Goal: Information Seeking & Learning: Learn about a topic

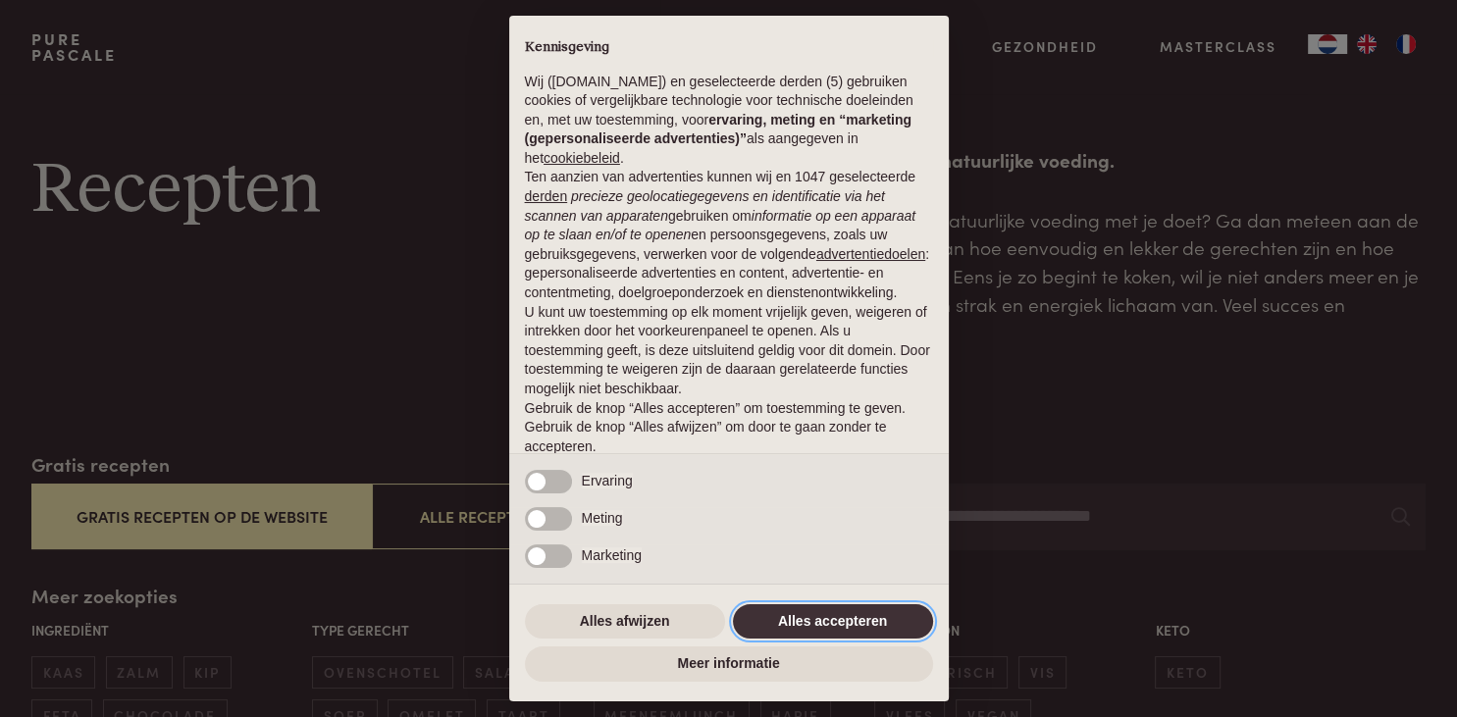
click at [769, 626] on button "Alles accepteren" at bounding box center [833, 621] width 200 height 35
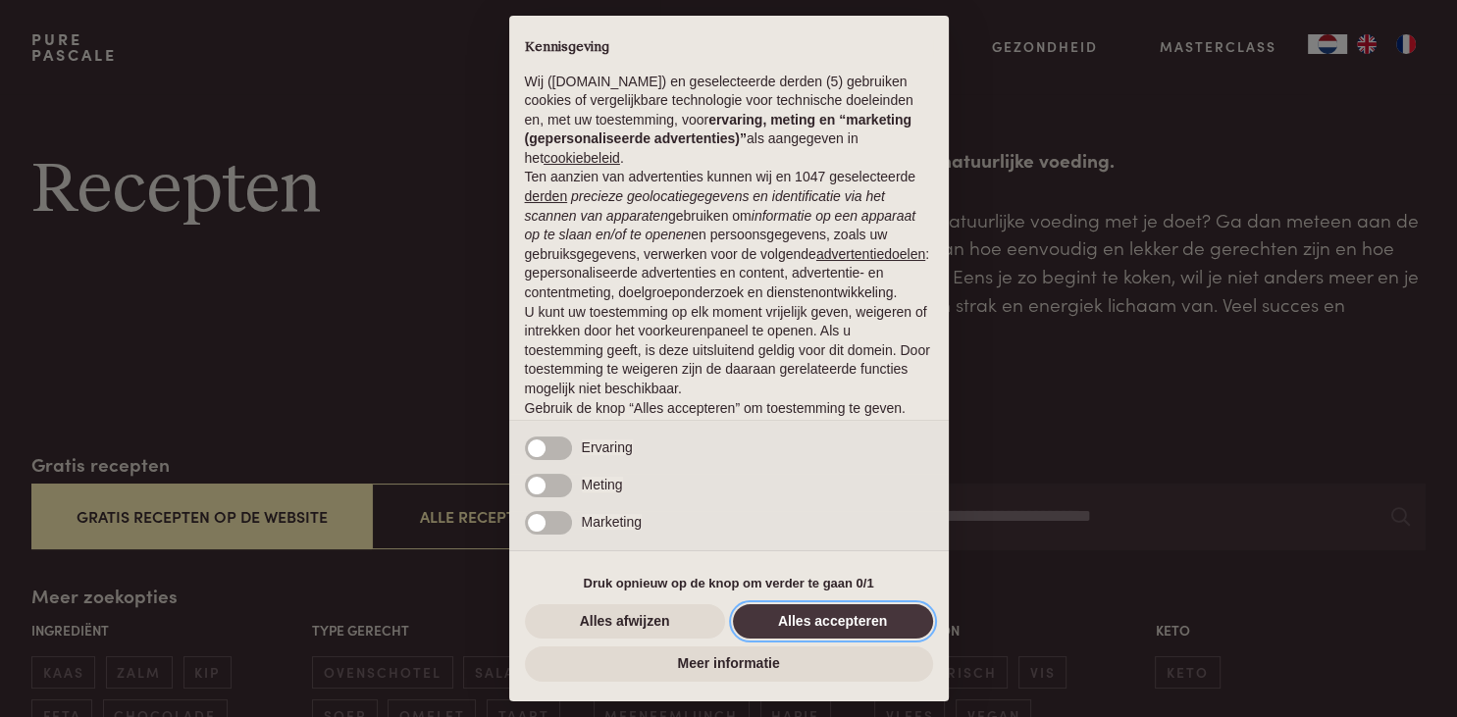
scroll to position [50, 0]
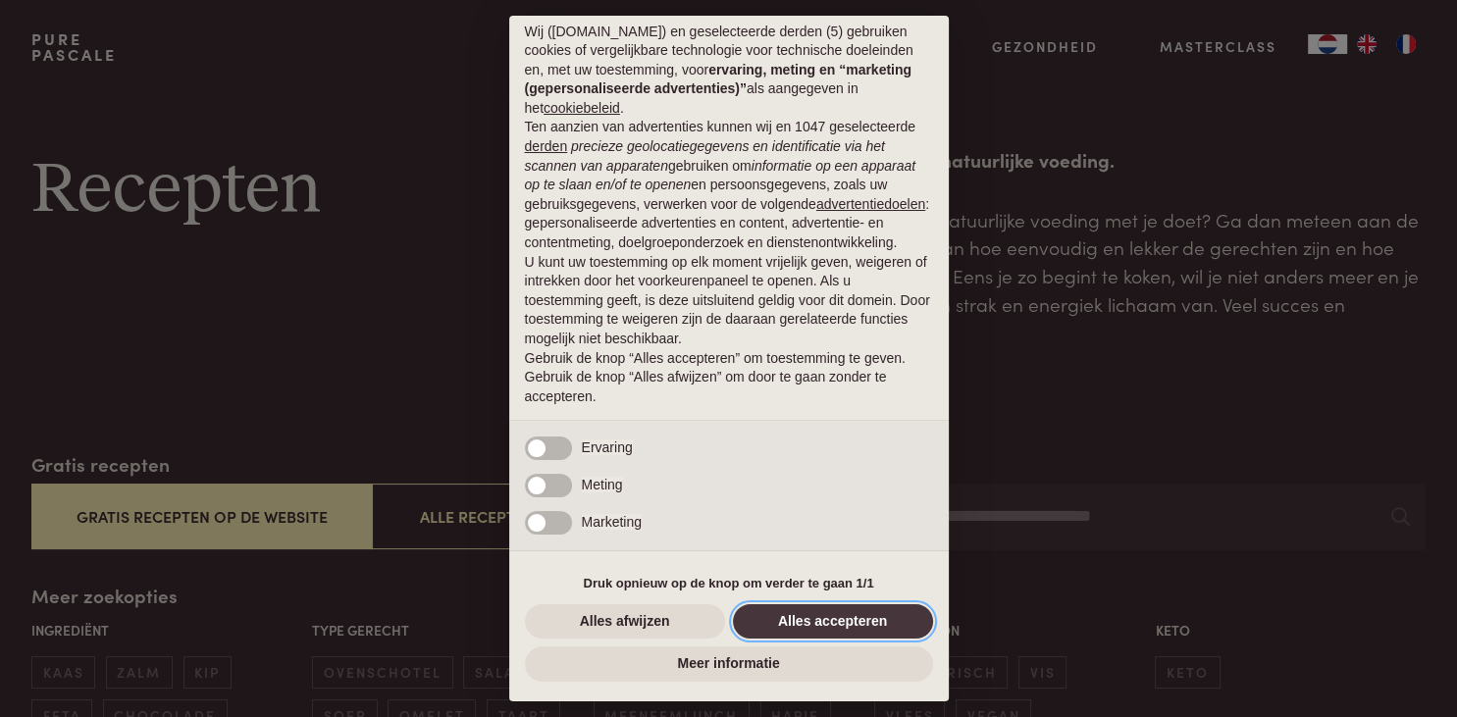
click at [807, 627] on button "Alles accepteren" at bounding box center [833, 621] width 200 height 35
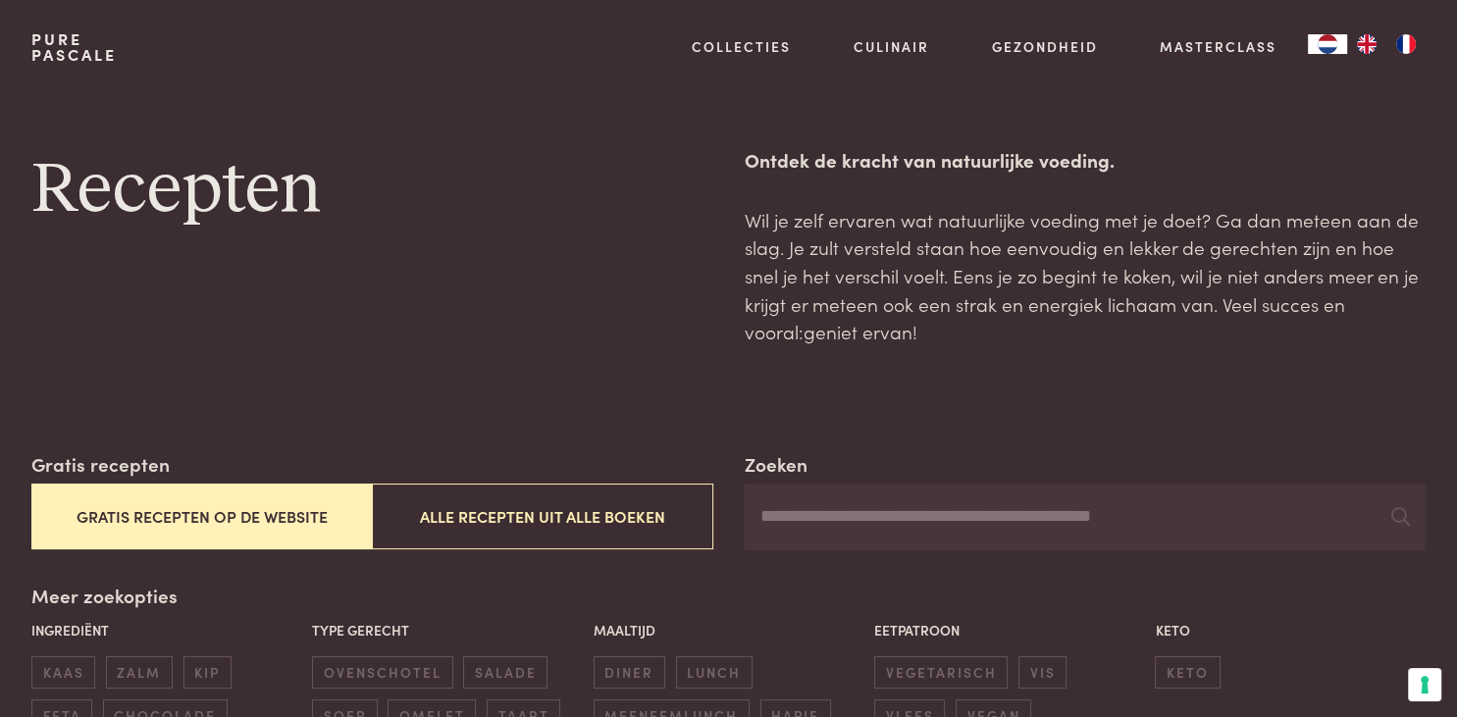
click at [181, 521] on button "Gratis recepten op de website" at bounding box center [201, 517] width 340 height 66
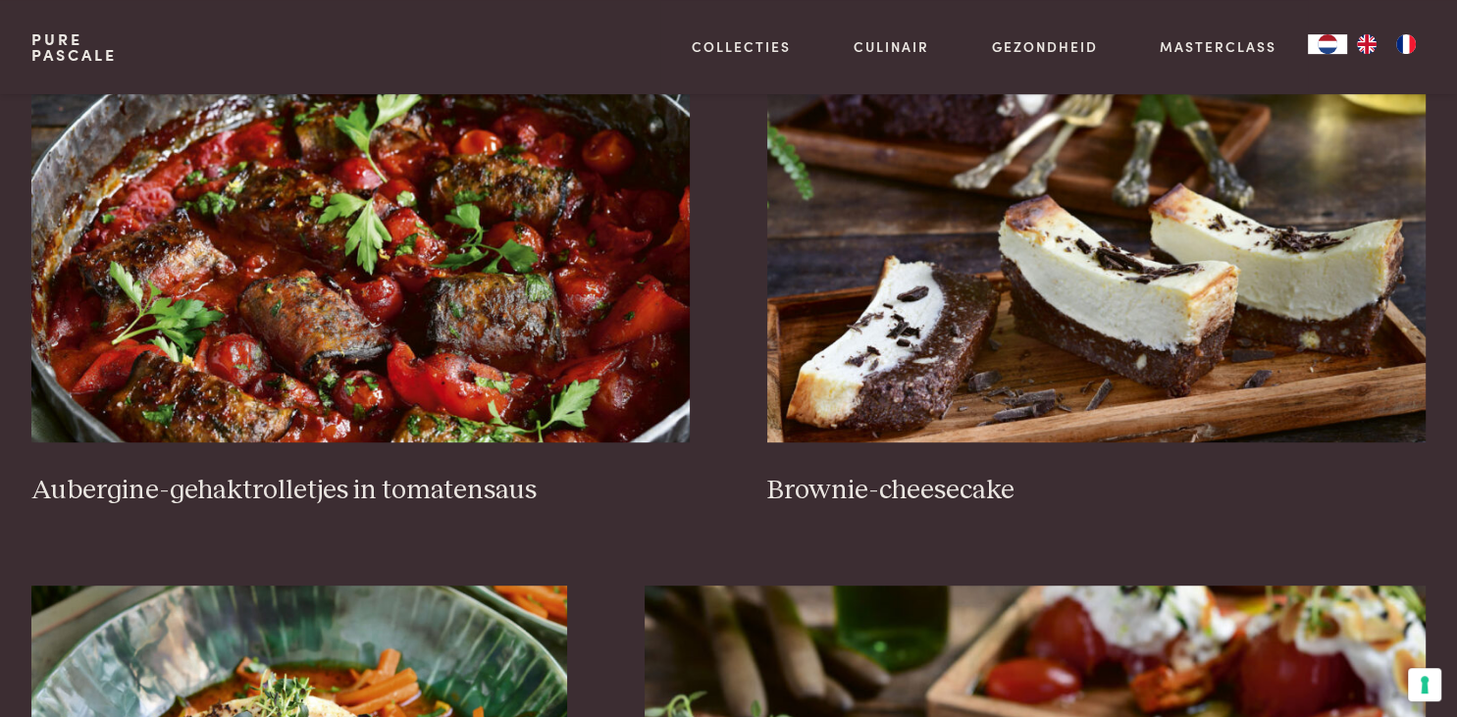
scroll to position [906, 0]
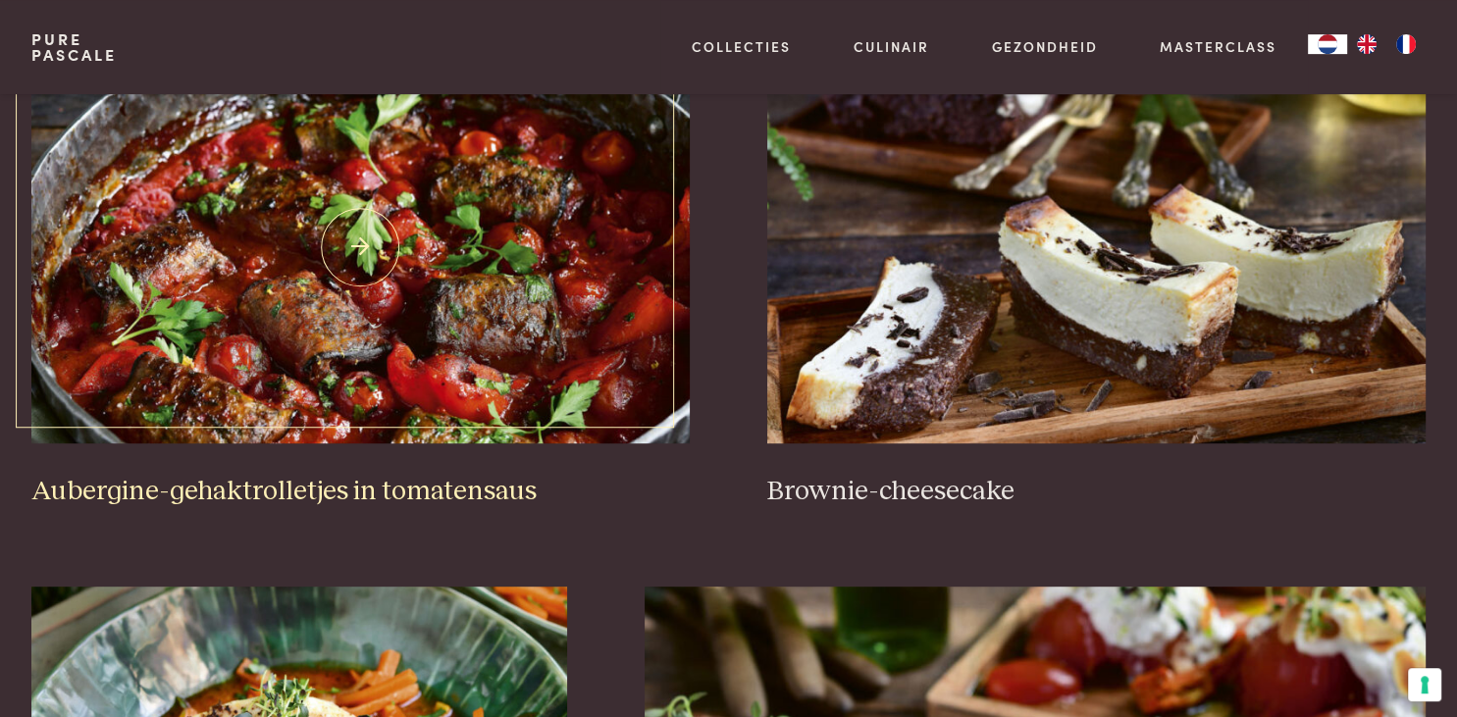
click at [320, 211] on img at bounding box center [360, 247] width 658 height 392
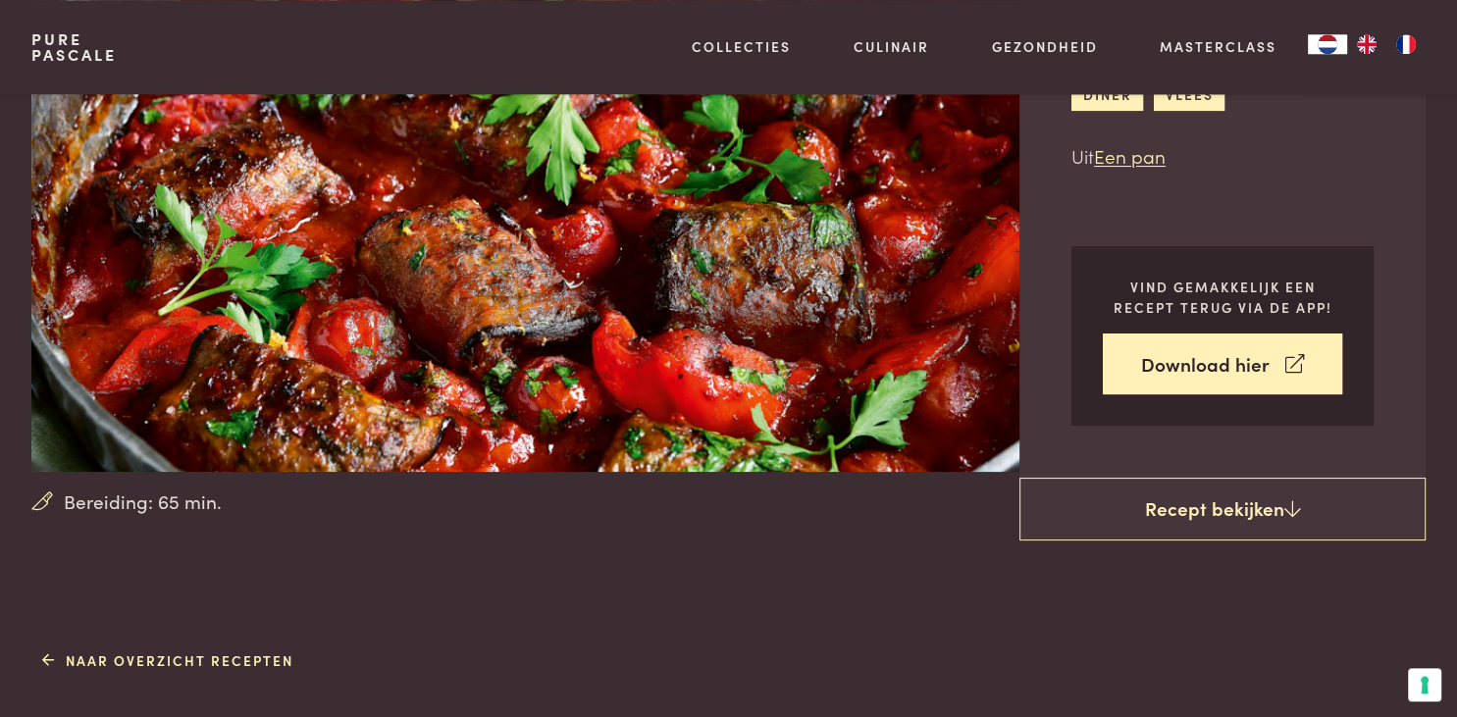
scroll to position [254, 0]
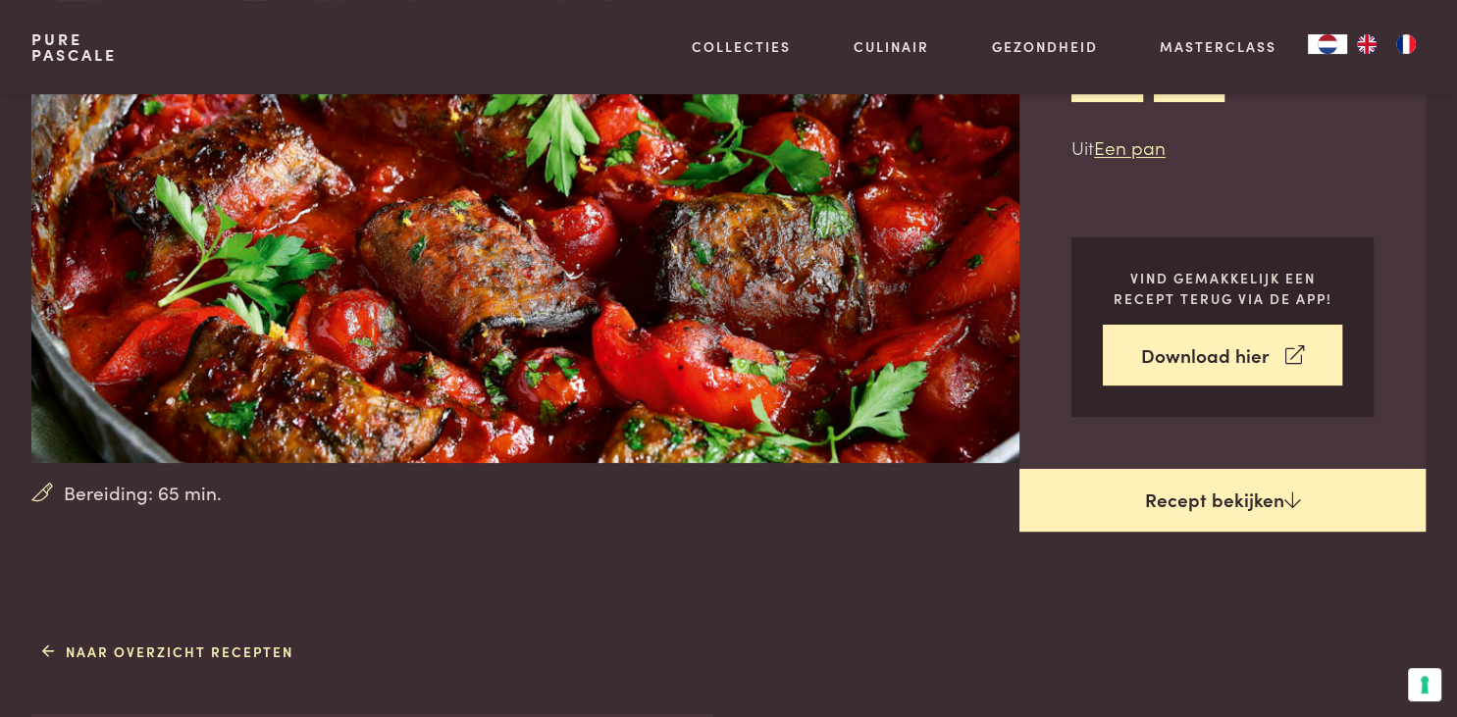
click at [1167, 498] on link "Recept bekijken" at bounding box center [1222, 500] width 406 height 63
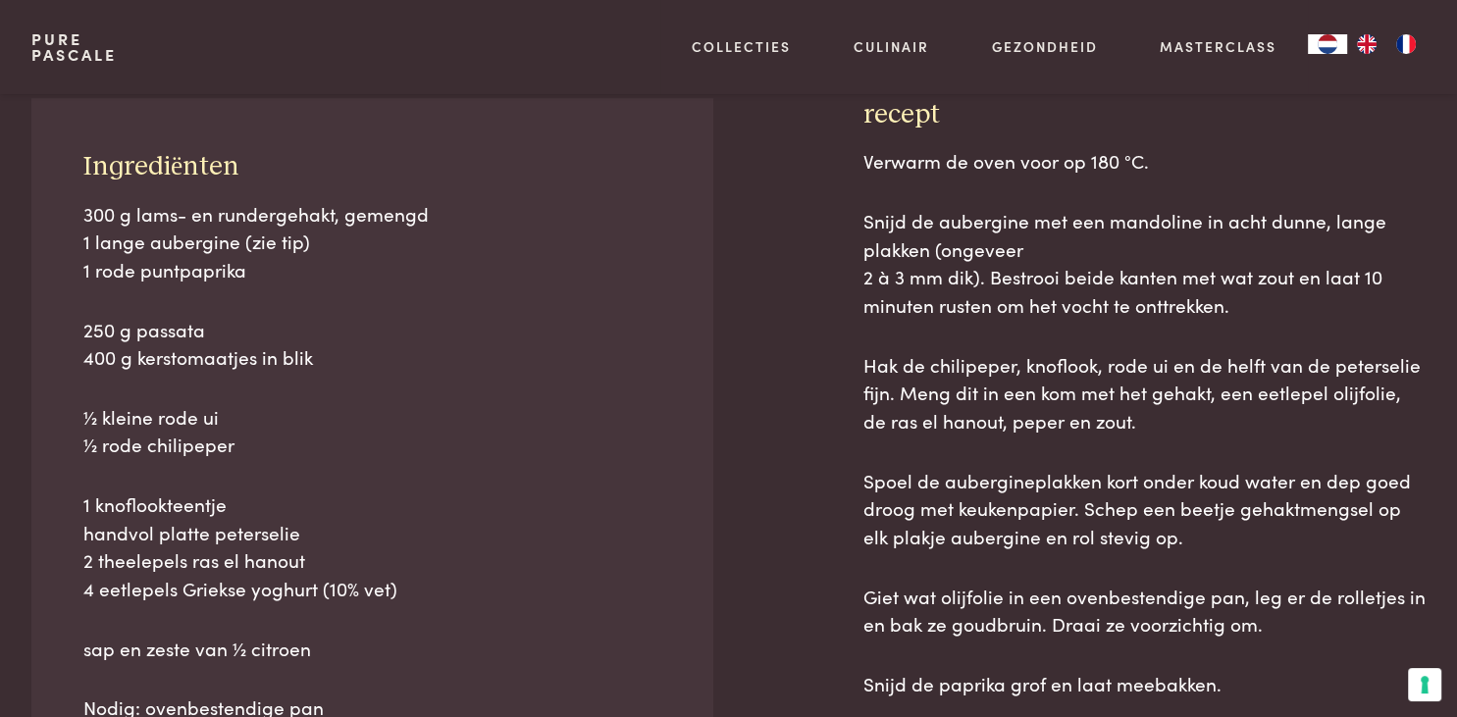
scroll to position [887, 0]
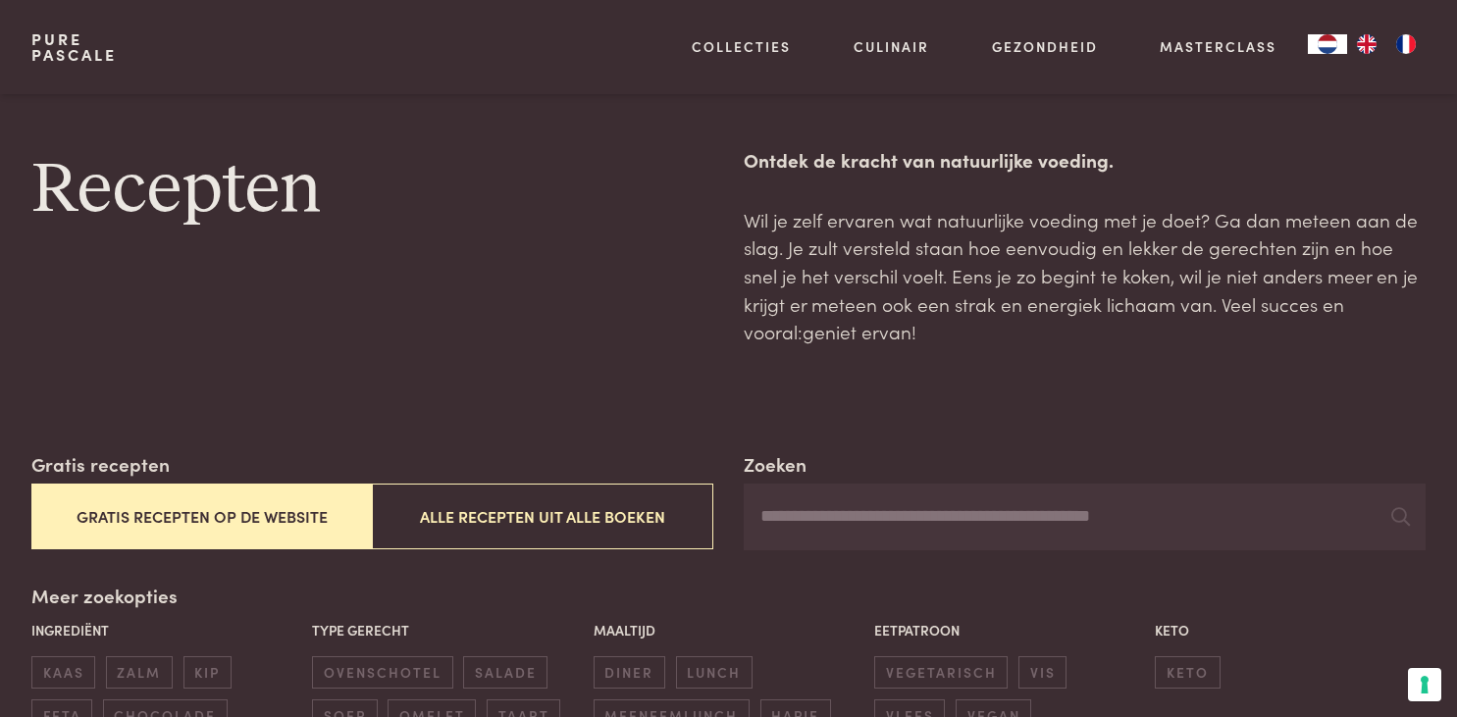
scroll to position [906, 0]
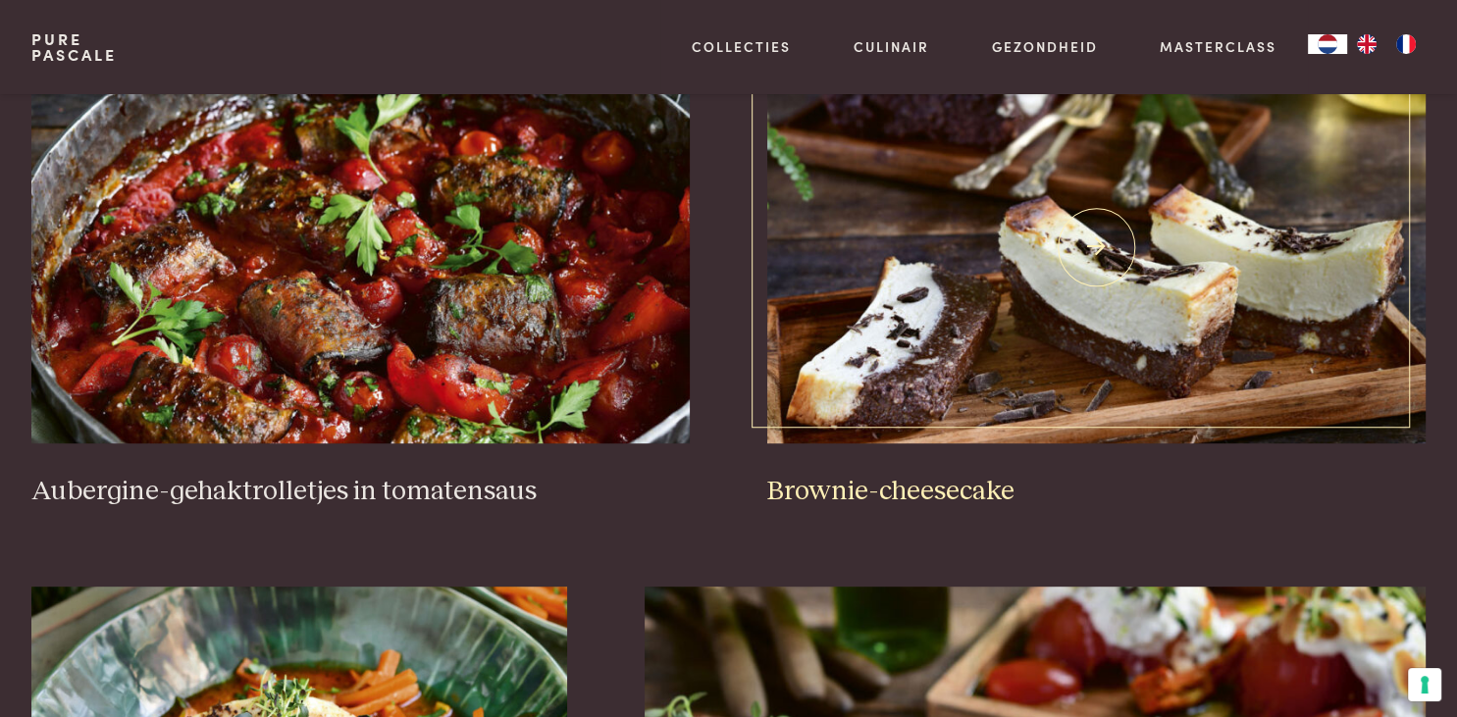
click at [895, 270] on img at bounding box center [1096, 247] width 658 height 392
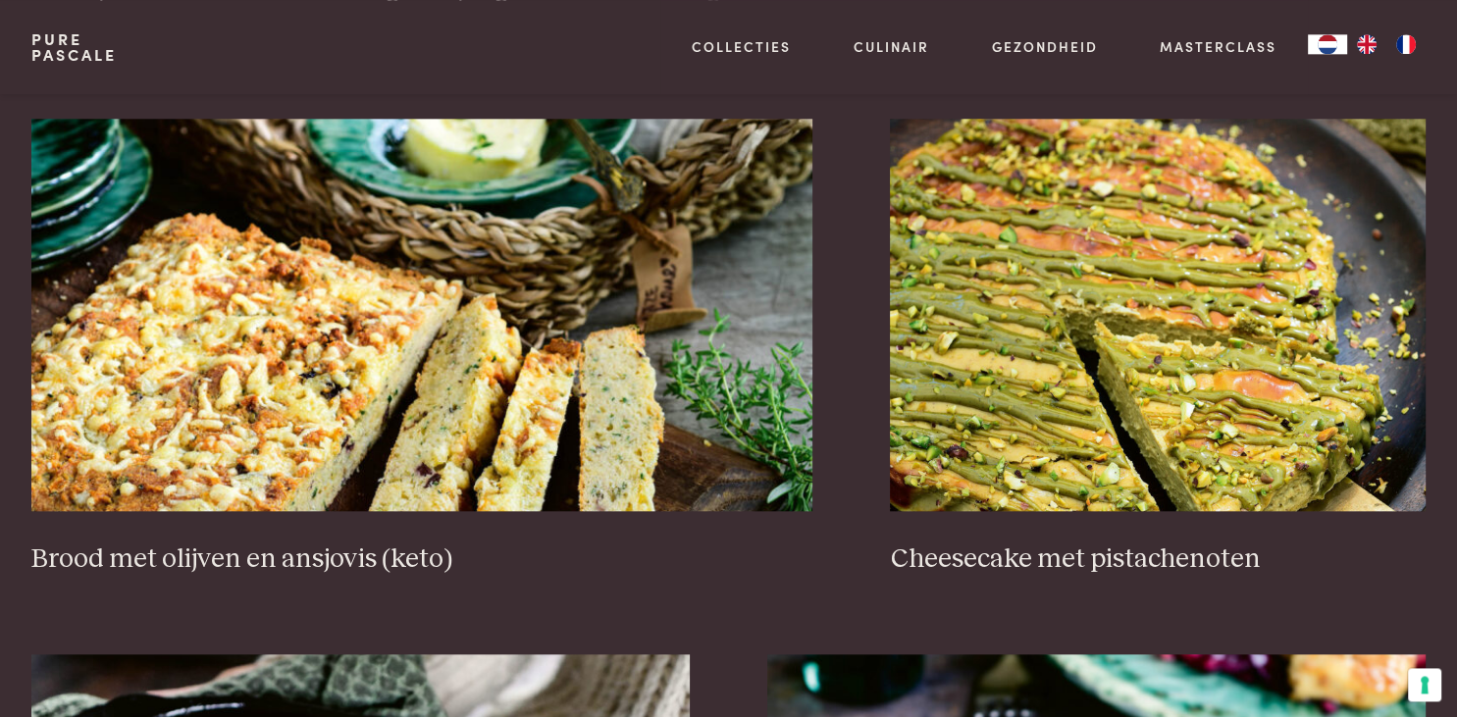
scroll to position [1948, 0]
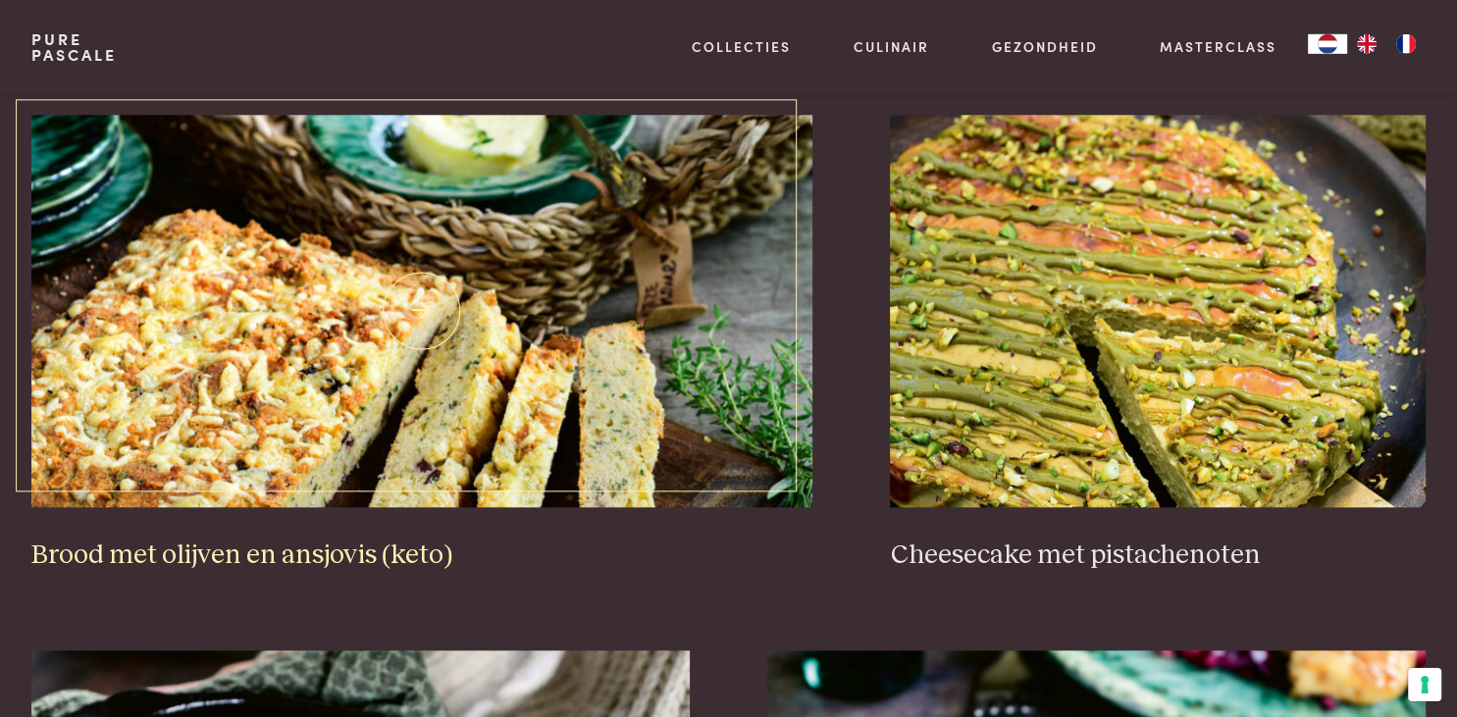
click at [435, 367] on img at bounding box center [421, 311] width 781 height 392
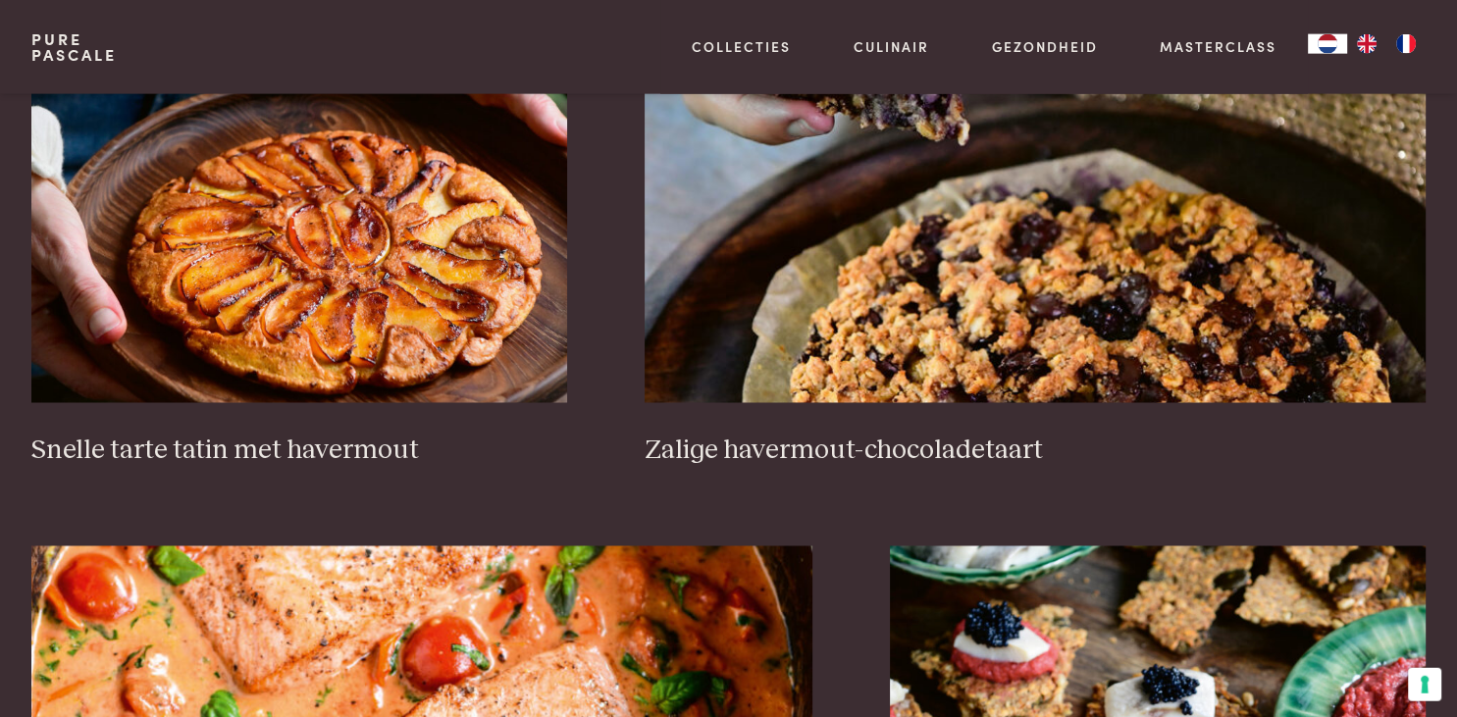
scroll to position [3122, 0]
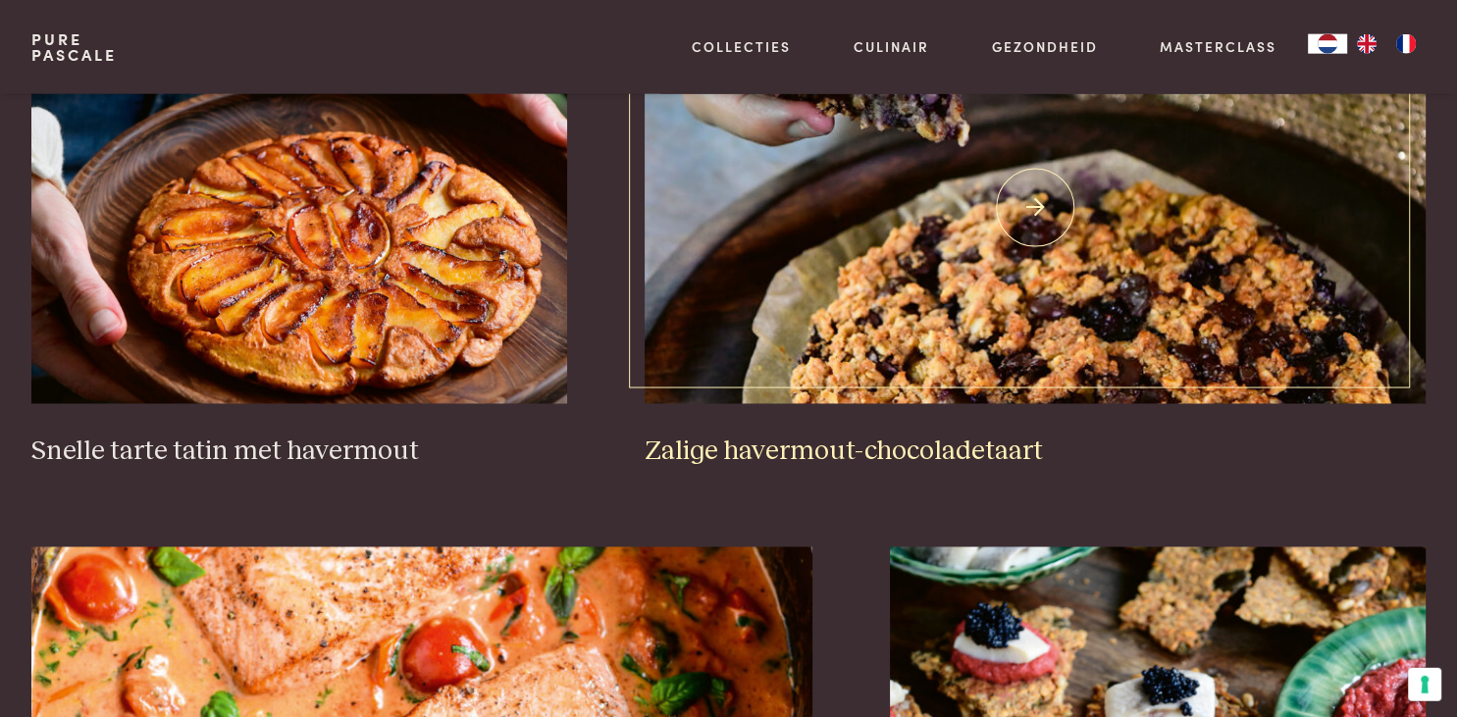
click at [928, 338] on img at bounding box center [1035, 208] width 781 height 392
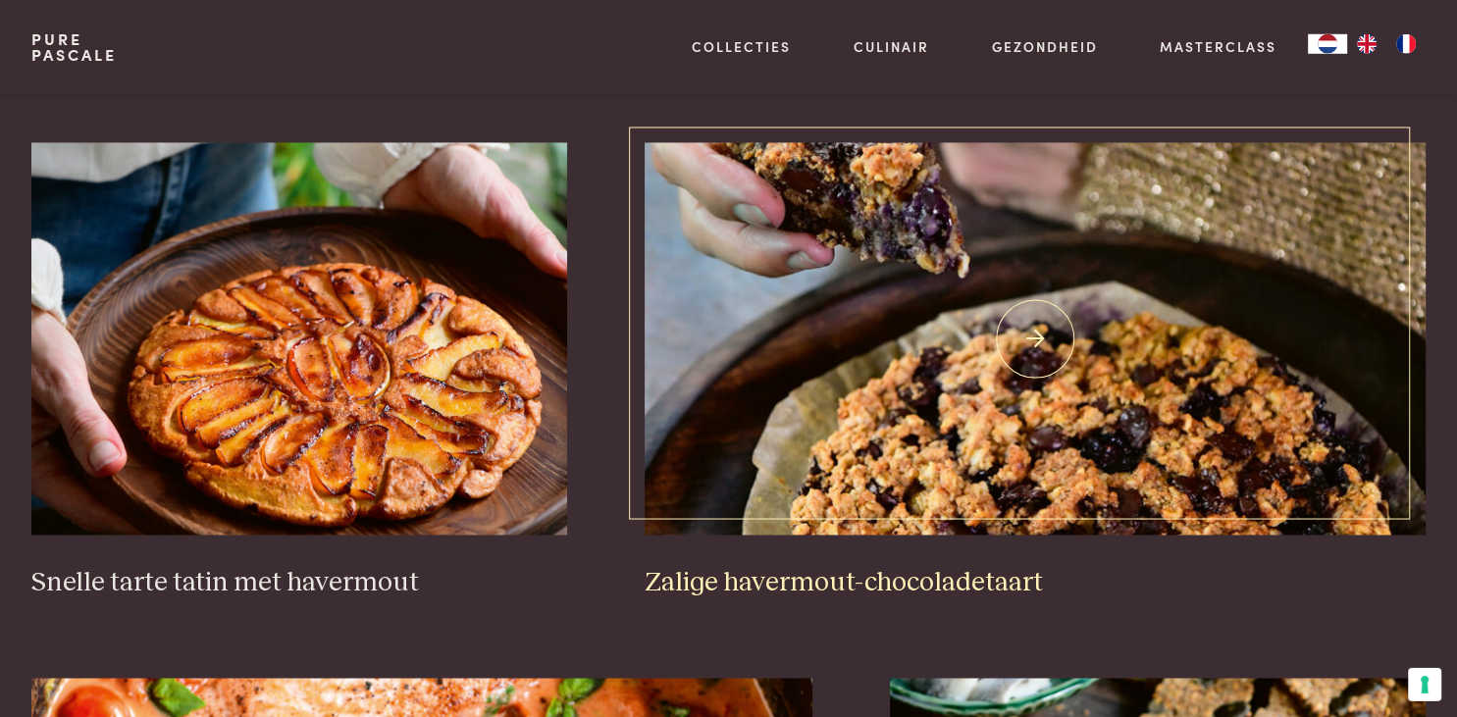
scroll to position [2979, 0]
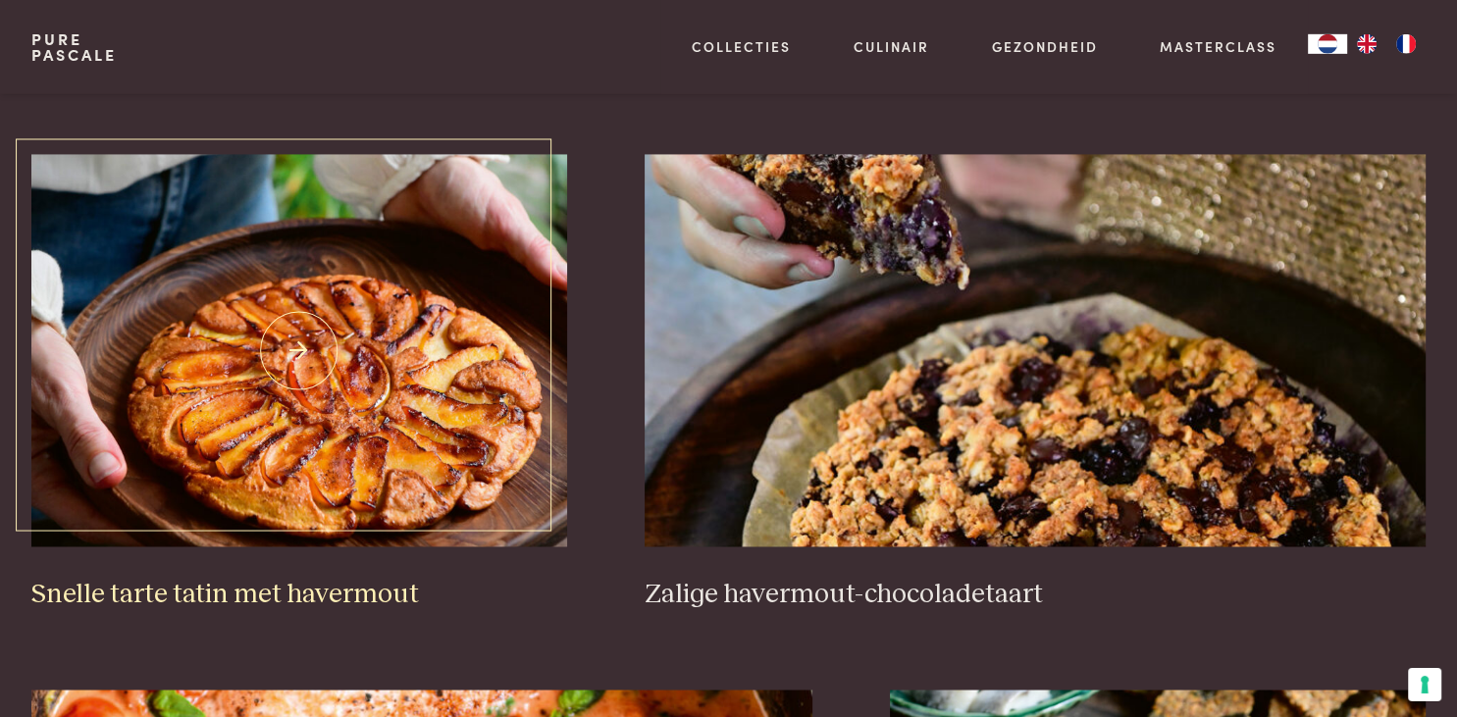
click at [297, 354] on img at bounding box center [299, 351] width 536 height 392
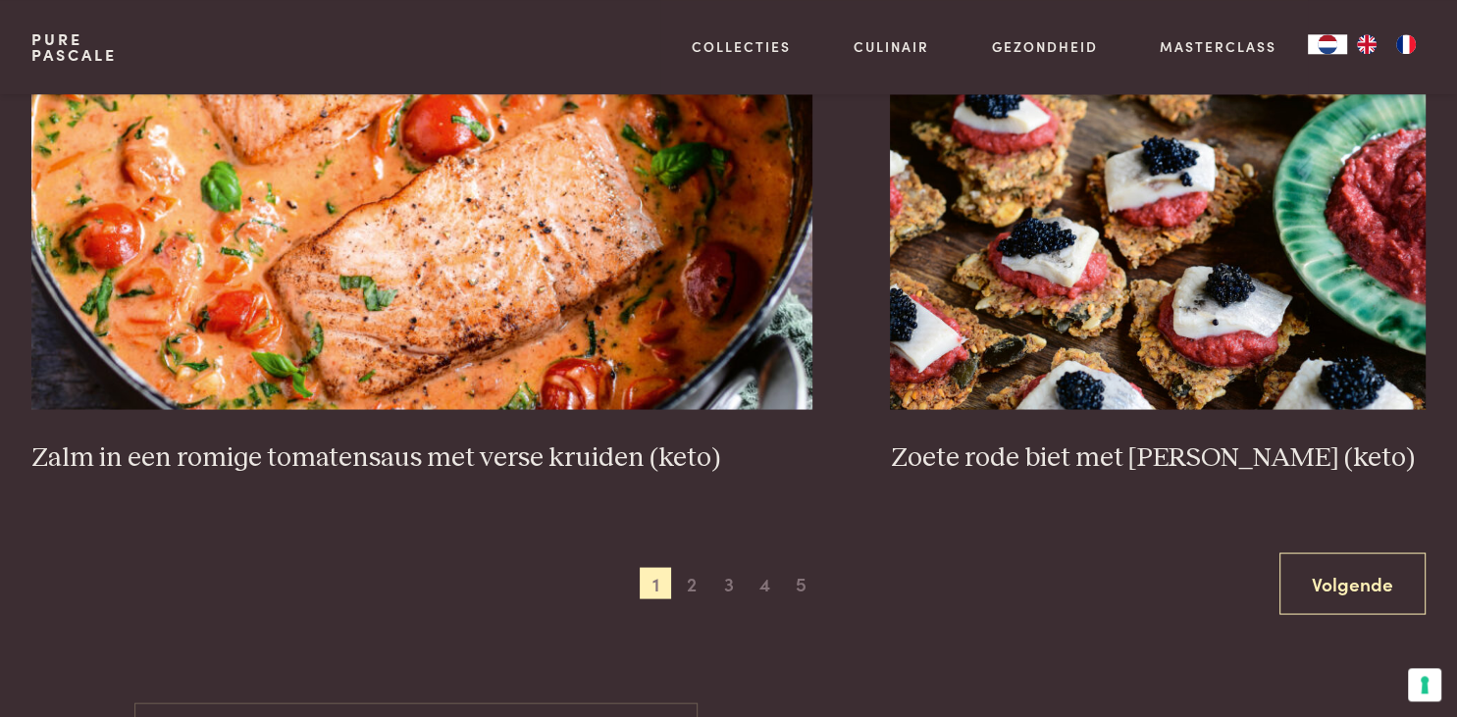
scroll to position [3653, 0]
click at [690, 587] on span "2" at bounding box center [691, 582] width 31 height 31
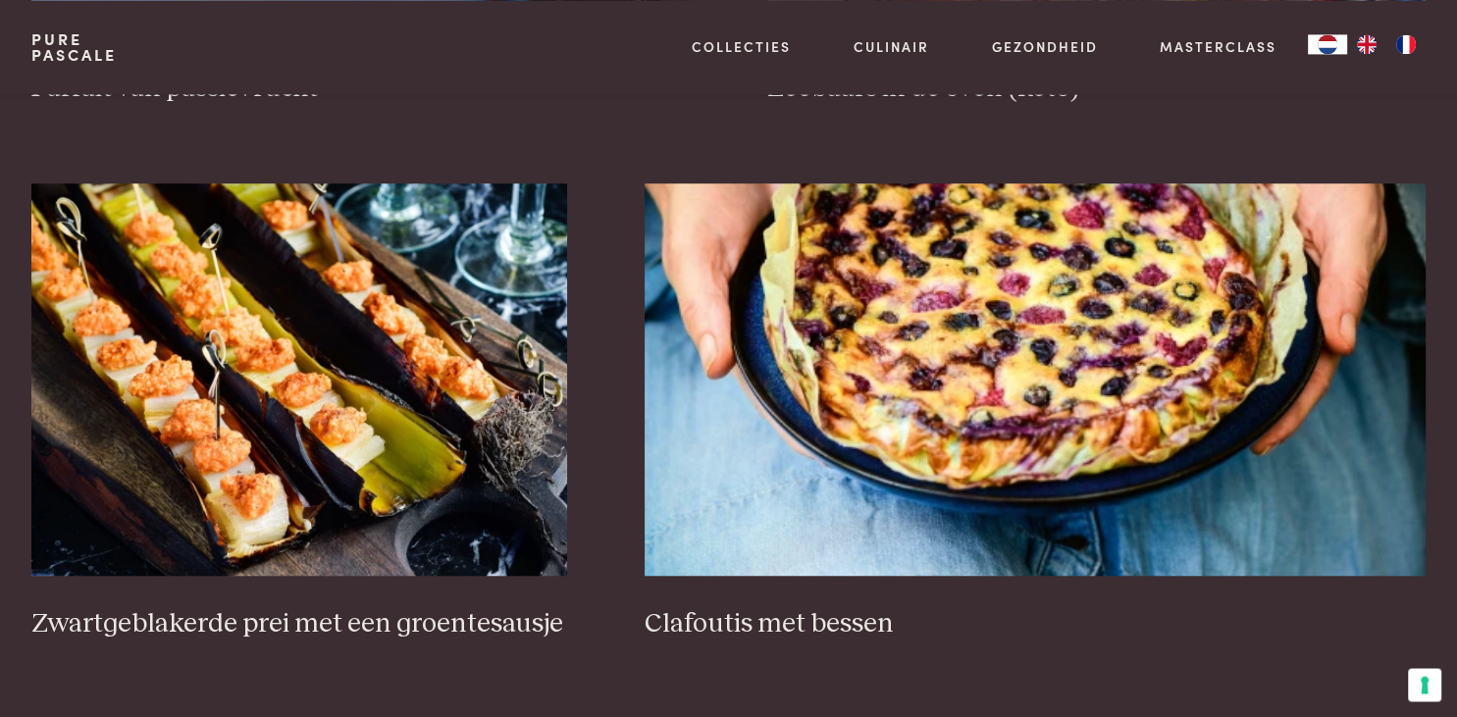
scroll to position [1307, 0]
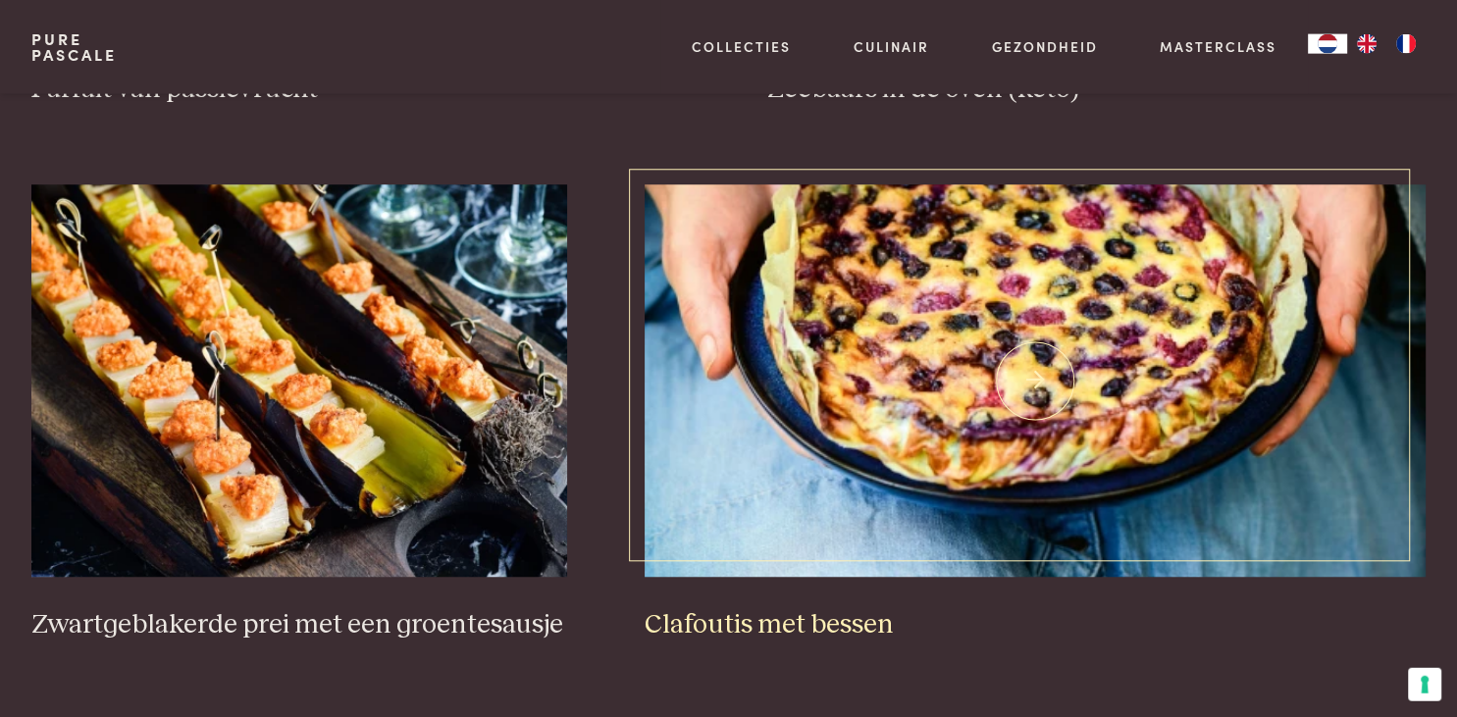
click at [1076, 370] on img at bounding box center [1035, 381] width 781 height 392
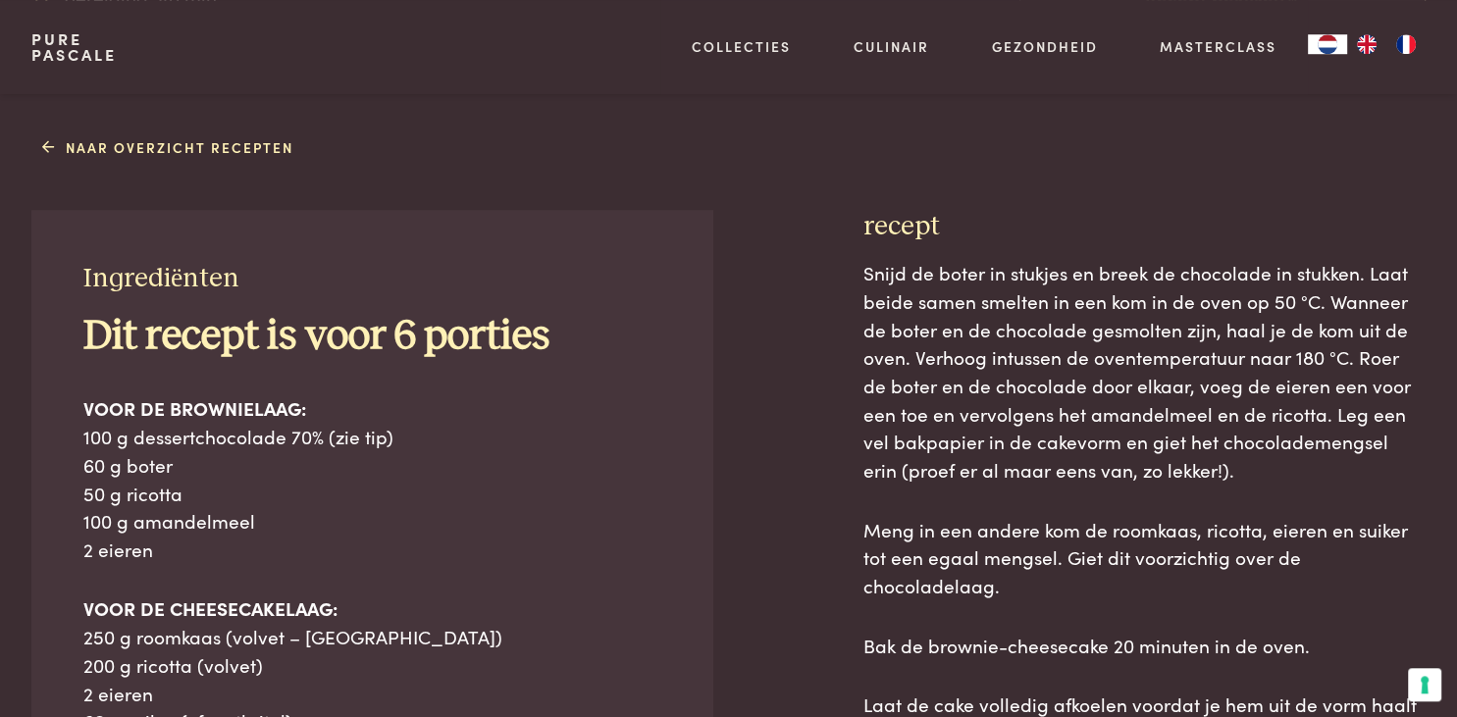
scroll to position [760, 0]
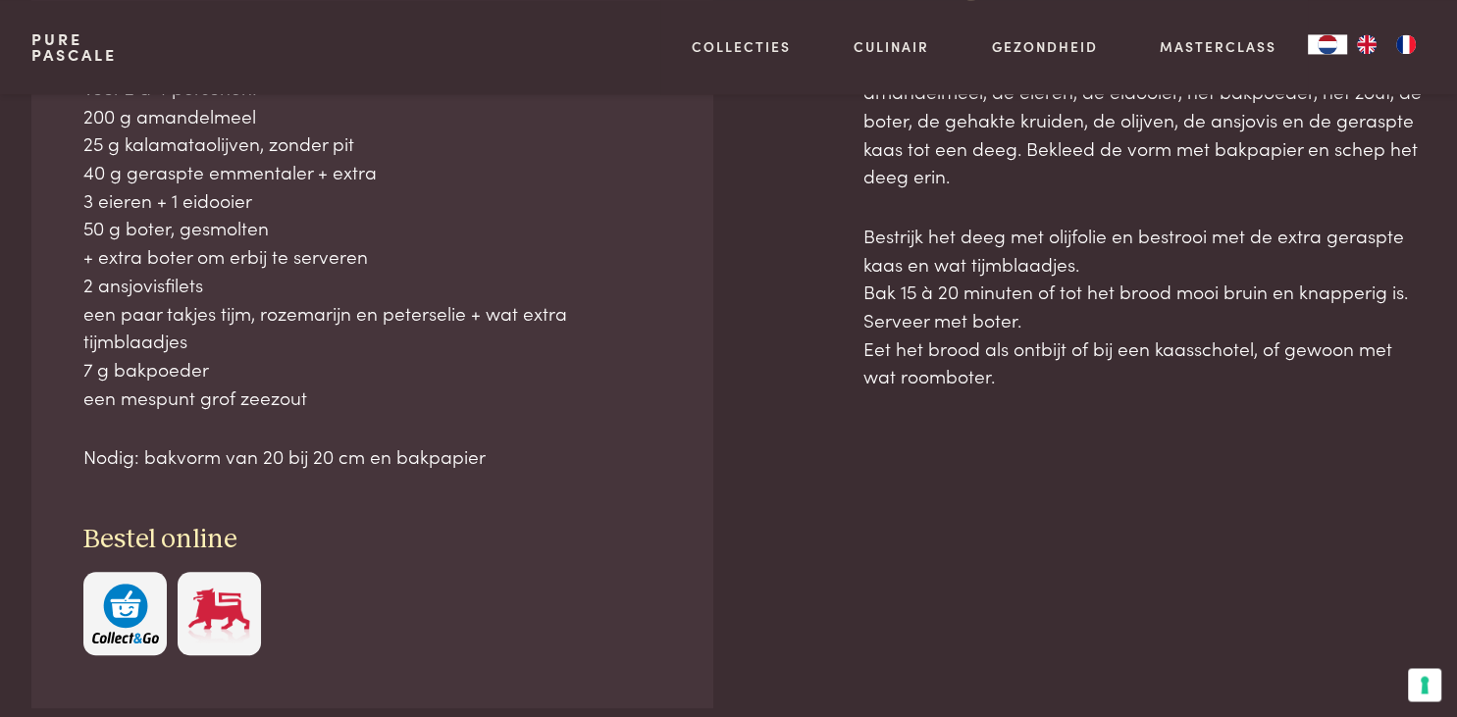
scroll to position [1008, 0]
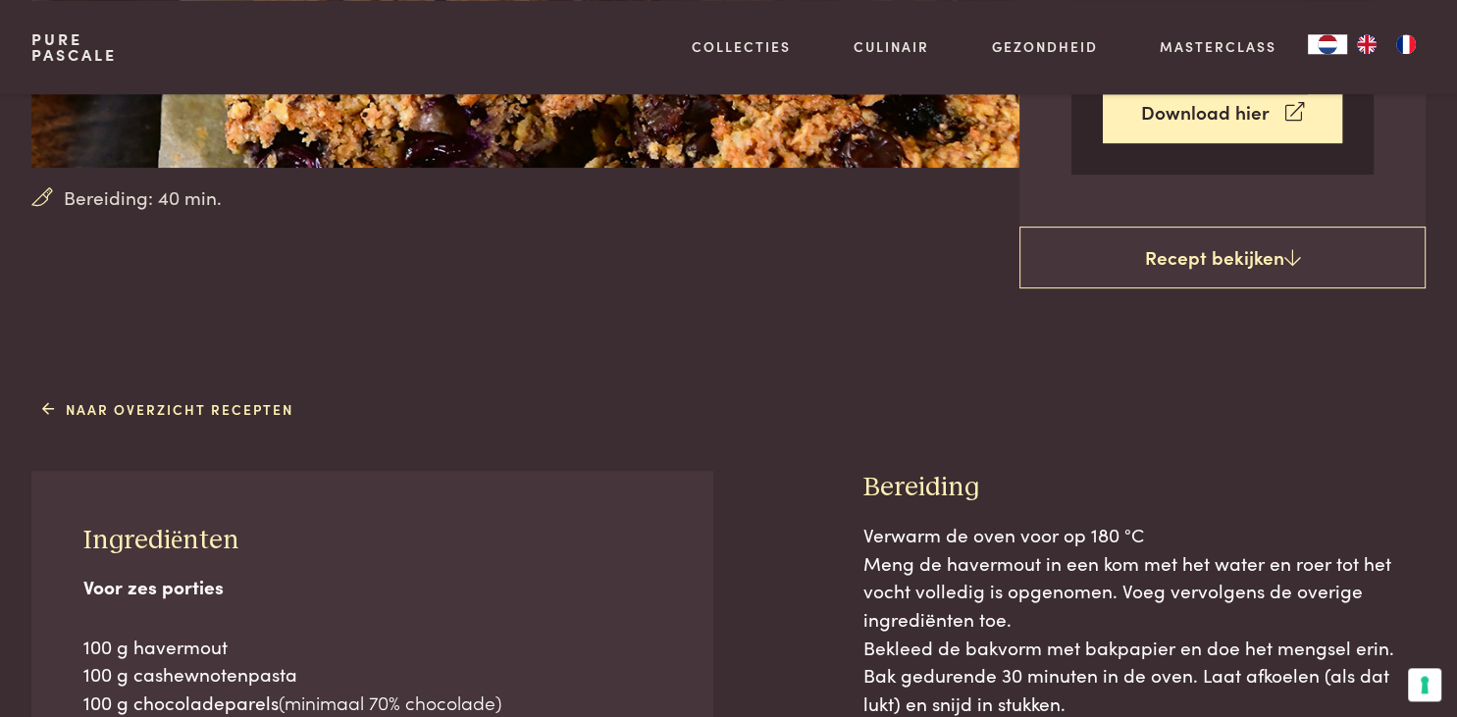
scroll to position [556, 0]
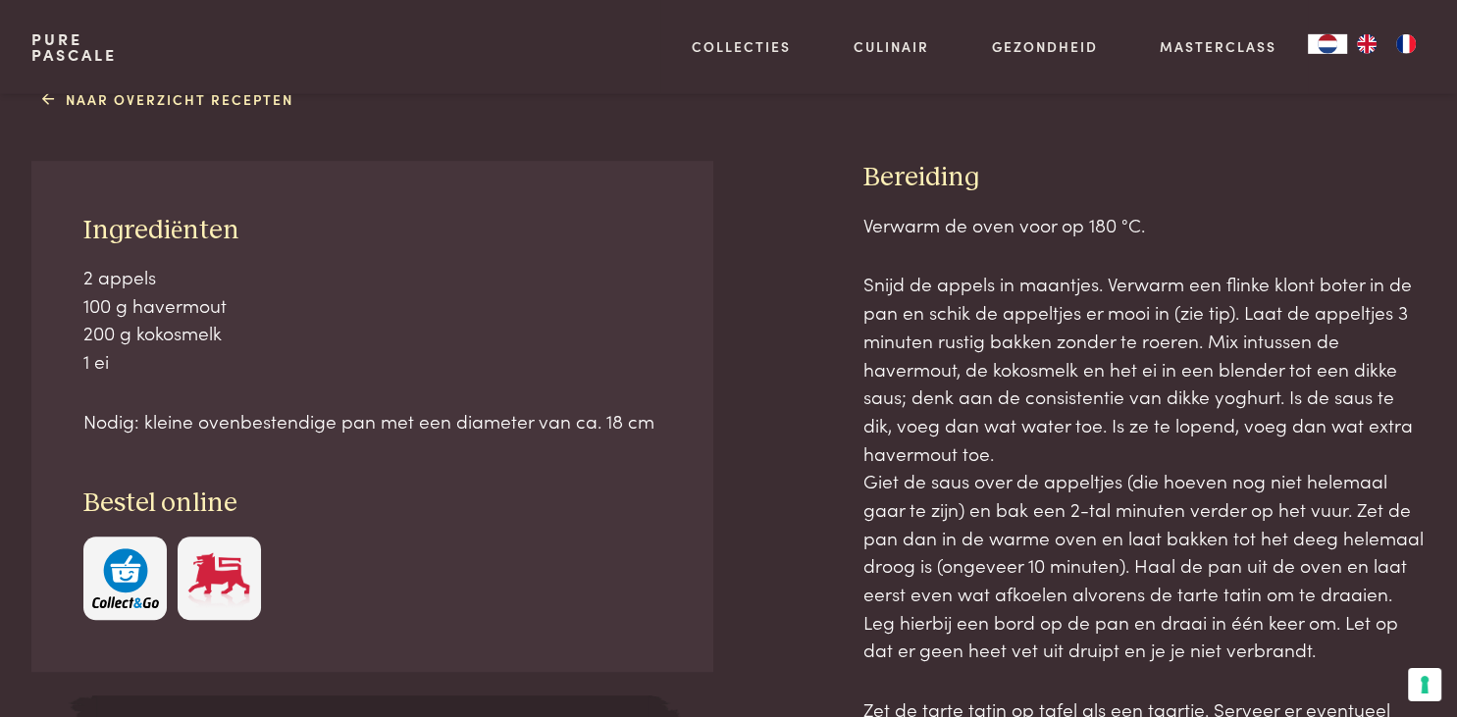
scroll to position [906, 0]
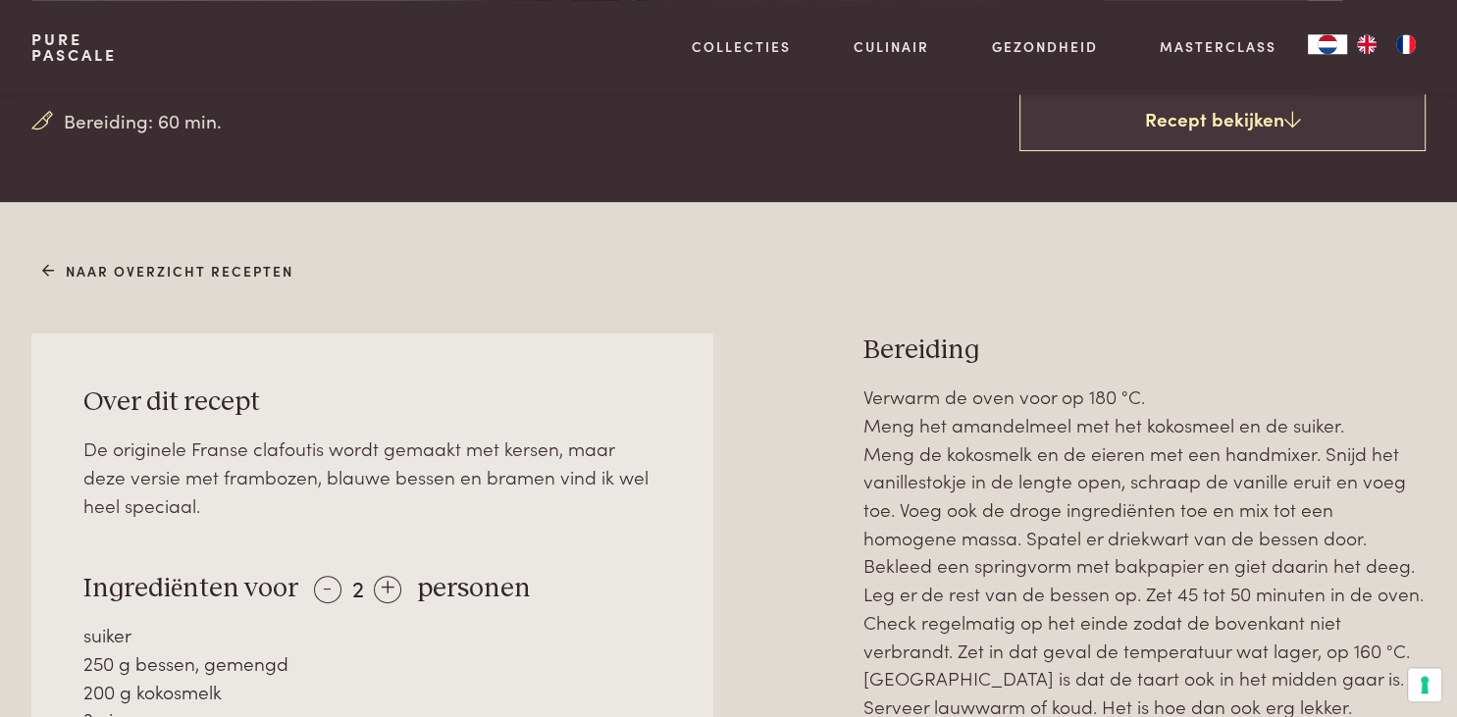
scroll to position [625, 0]
